Goal: Find specific page/section: Find specific page/section

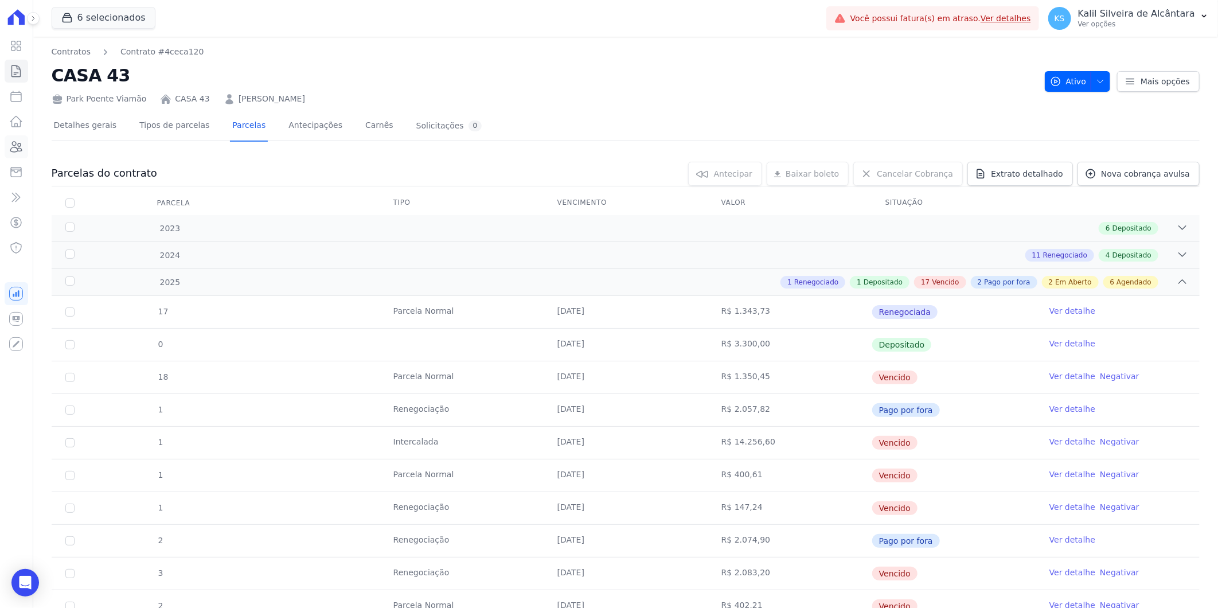
click at [15, 150] on icon at bounding box center [16, 147] width 14 height 14
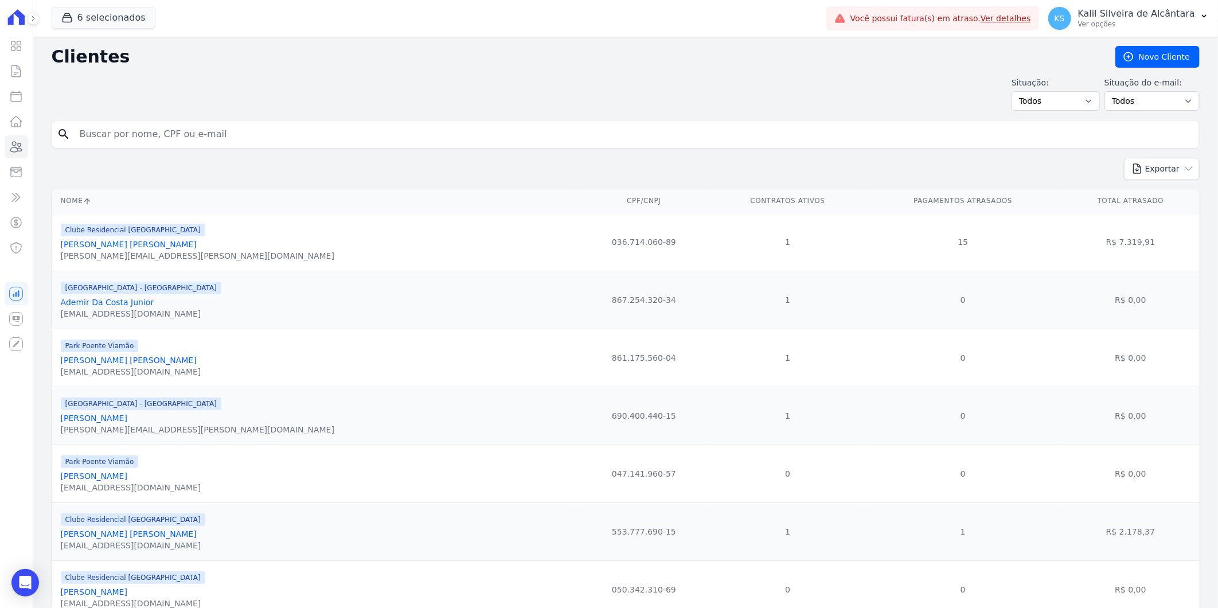
click at [201, 138] on input "search" at bounding box center [634, 134] width 1122 height 23
paste input "[PERSON_NAME]"
type input "[PERSON_NAME]"
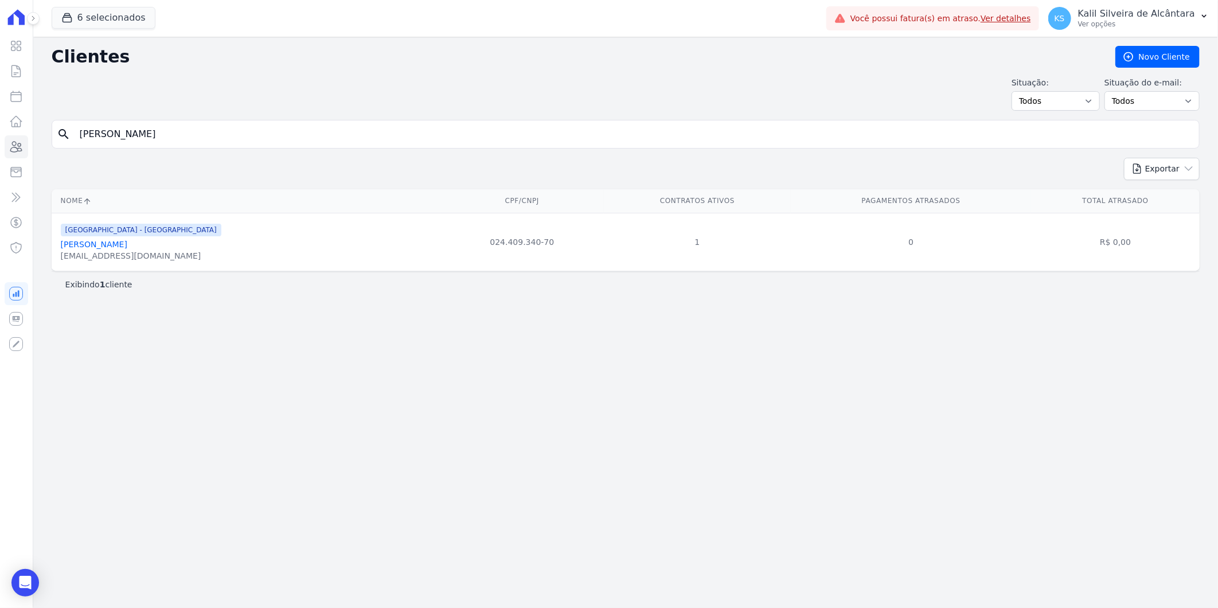
click at [140, 251] on div "[EMAIL_ADDRESS][DOMAIN_NAME]" at bounding box center [141, 255] width 161 height 11
click at [127, 245] on link "[PERSON_NAME]" at bounding box center [94, 244] width 67 height 9
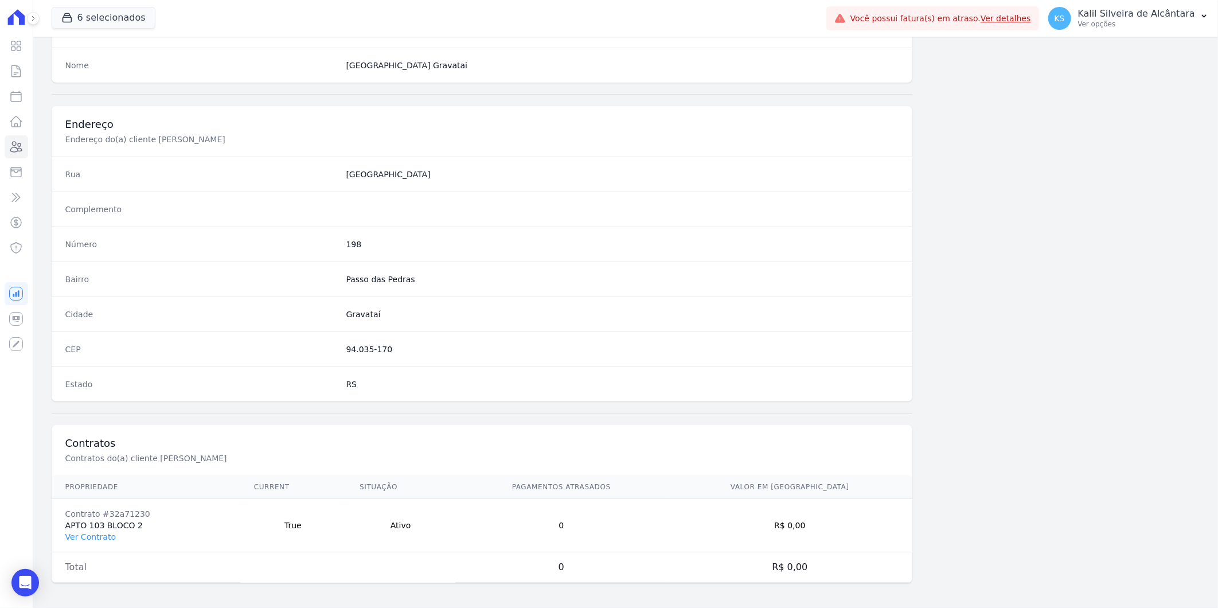
scroll to position [467, 0]
click at [89, 529] on link "Ver Contrato" at bounding box center [90, 533] width 50 height 9
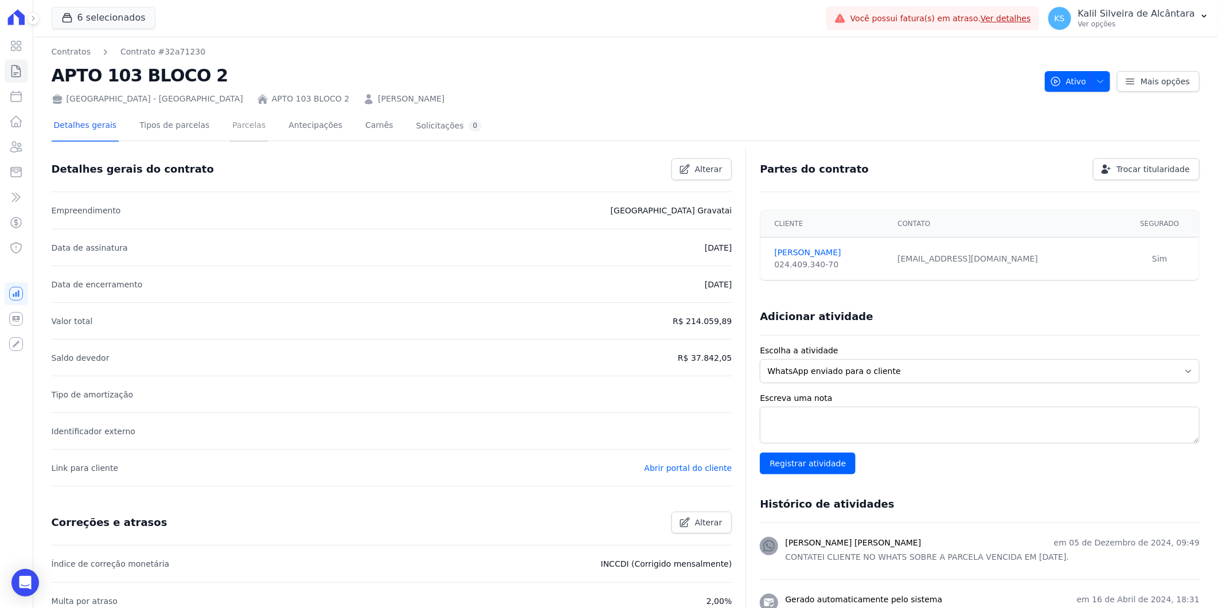
click at [241, 128] on link "Parcelas" at bounding box center [249, 126] width 38 height 30
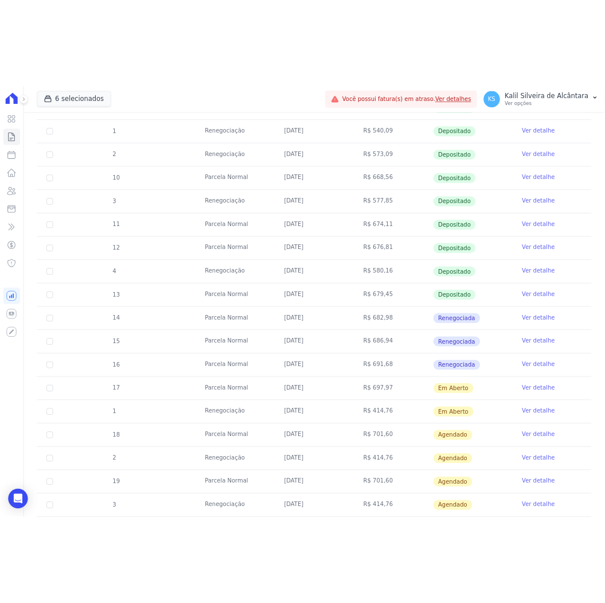
scroll to position [264, 0]
